Goal: Information Seeking & Learning: Learn about a topic

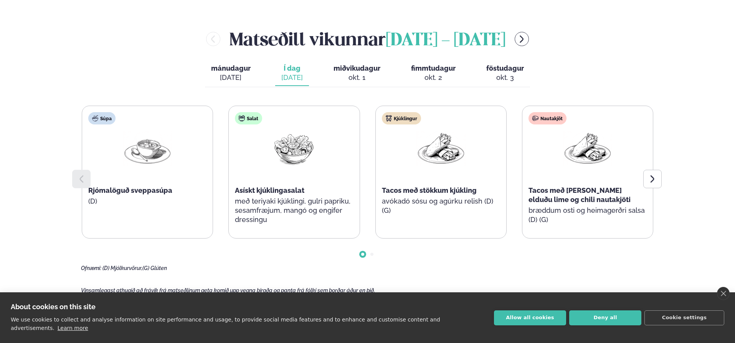
scroll to position [346, 0]
click at [527, 41] on icon "menu-btn-right" at bounding box center [521, 38] width 9 height 9
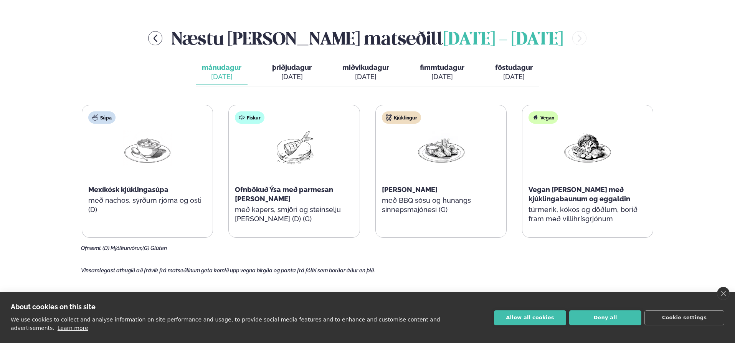
click at [300, 75] on div "[DATE]" at bounding box center [292, 76] width 40 height 9
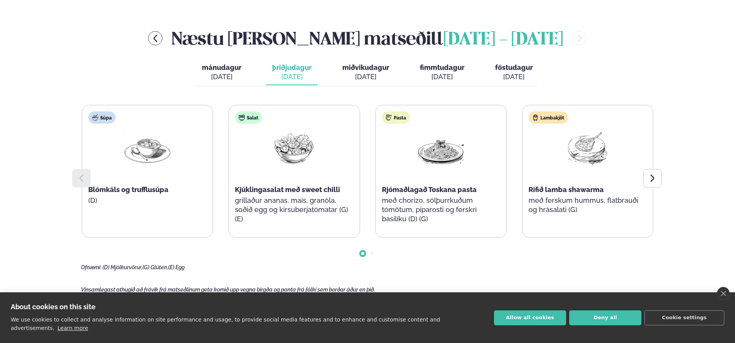
click at [33, 91] on div "Þjónusta Hádegismatur fyrir fyrirtæki Fyrirtækja veitingar Einkapartý Matseðill…" at bounding box center [367, 258] width 735 height 1209
click at [141, 42] on div "Næstu [PERSON_NAME] matseðill [DATE] - [DATE]" at bounding box center [367, 38] width 573 height 25
click at [373, 73] on div "[DATE]" at bounding box center [366, 76] width 47 height 9
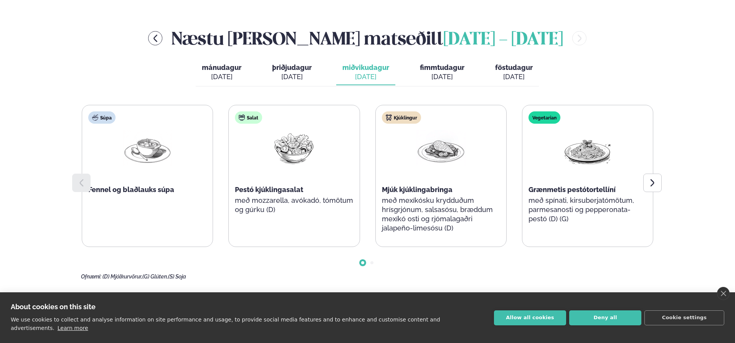
click at [439, 71] on span "fimmtudagur" at bounding box center [442, 67] width 45 height 8
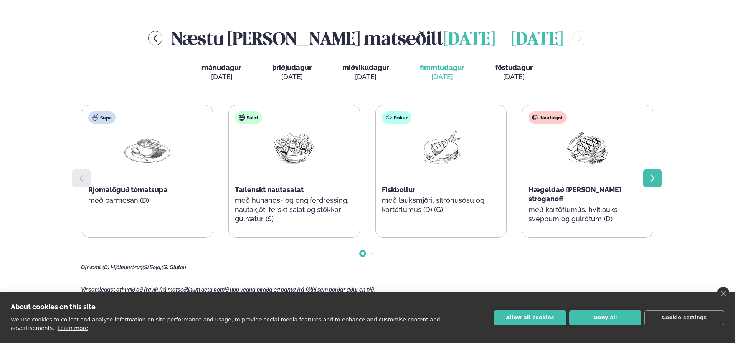
click at [660, 177] on div at bounding box center [653, 178] width 18 height 18
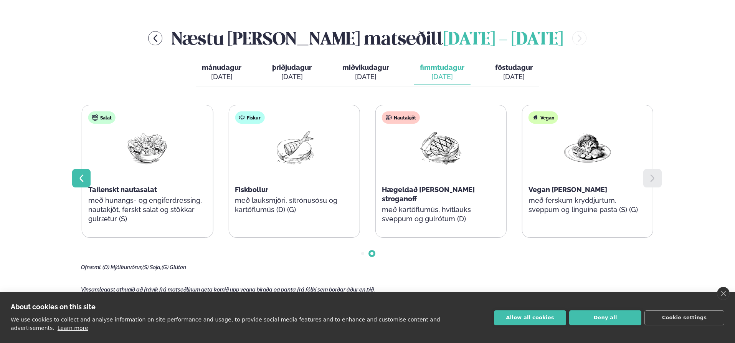
click at [81, 178] on icon at bounding box center [82, 178] width 4 height 7
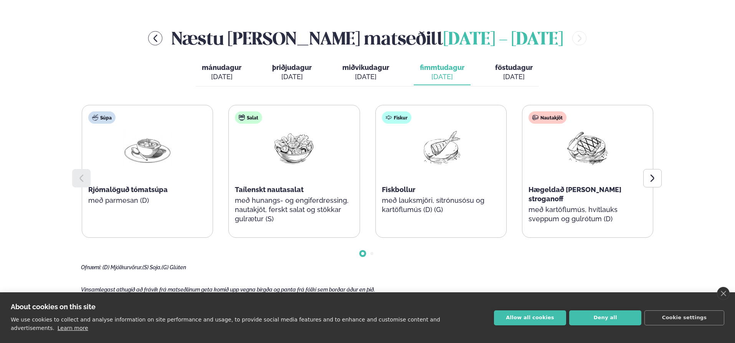
click at [509, 61] on button "föstudagur fös. [DATE]" at bounding box center [514, 72] width 50 height 25
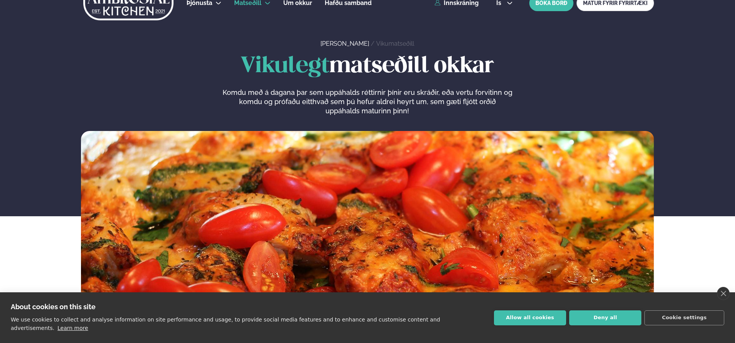
scroll to position [0, 0]
